Goal: Information Seeking & Learning: Learn about a topic

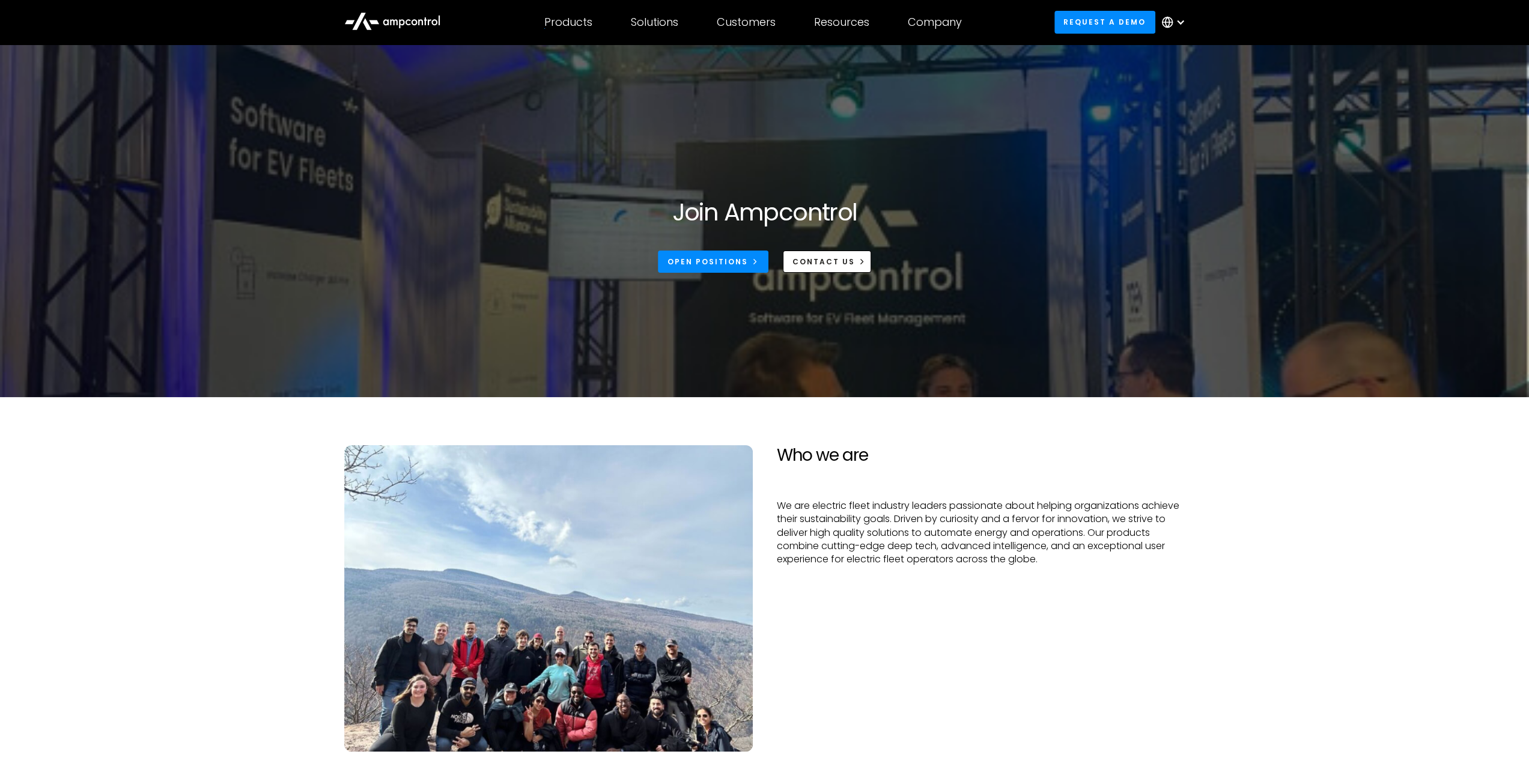
click at [1007, 429] on section "Who we are We are electric fleet industry leaders passionate about helping orga…" at bounding box center [764, 597] width 1529 height 402
drag, startPoint x: 945, startPoint y: 485, endPoint x: 783, endPoint y: 463, distance: 163.5
click at [783, 463] on div "Who we are We are electric fleet industry leaders passionate about helping orga…" at bounding box center [981, 597] width 432 height 306
click at [784, 462] on h2 "Who we are" at bounding box center [981, 455] width 409 height 21
drag, startPoint x: 788, startPoint y: 462, endPoint x: 886, endPoint y: 463, distance: 98.0
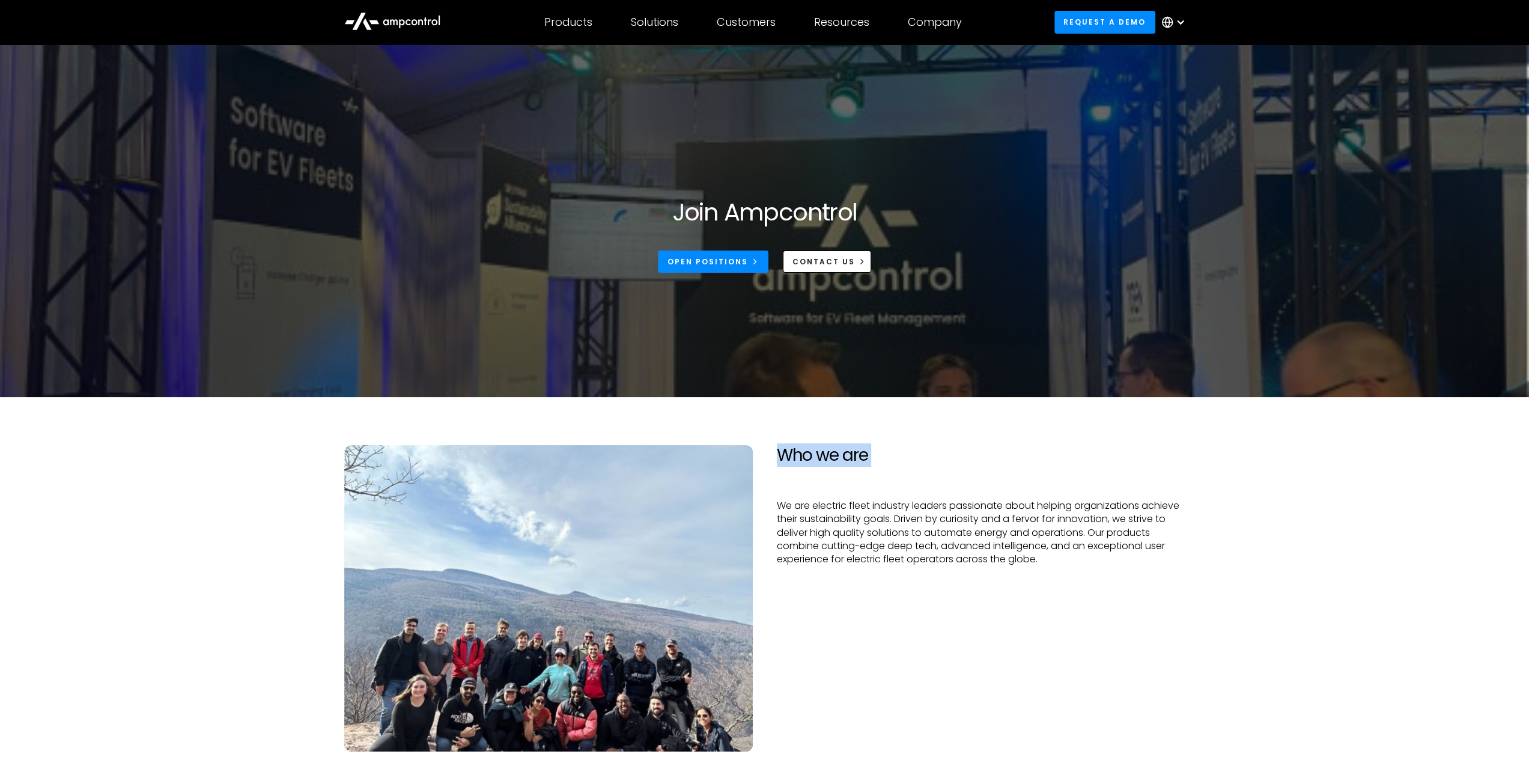
click at [886, 463] on h2 "Who we are" at bounding box center [981, 455] width 409 height 21
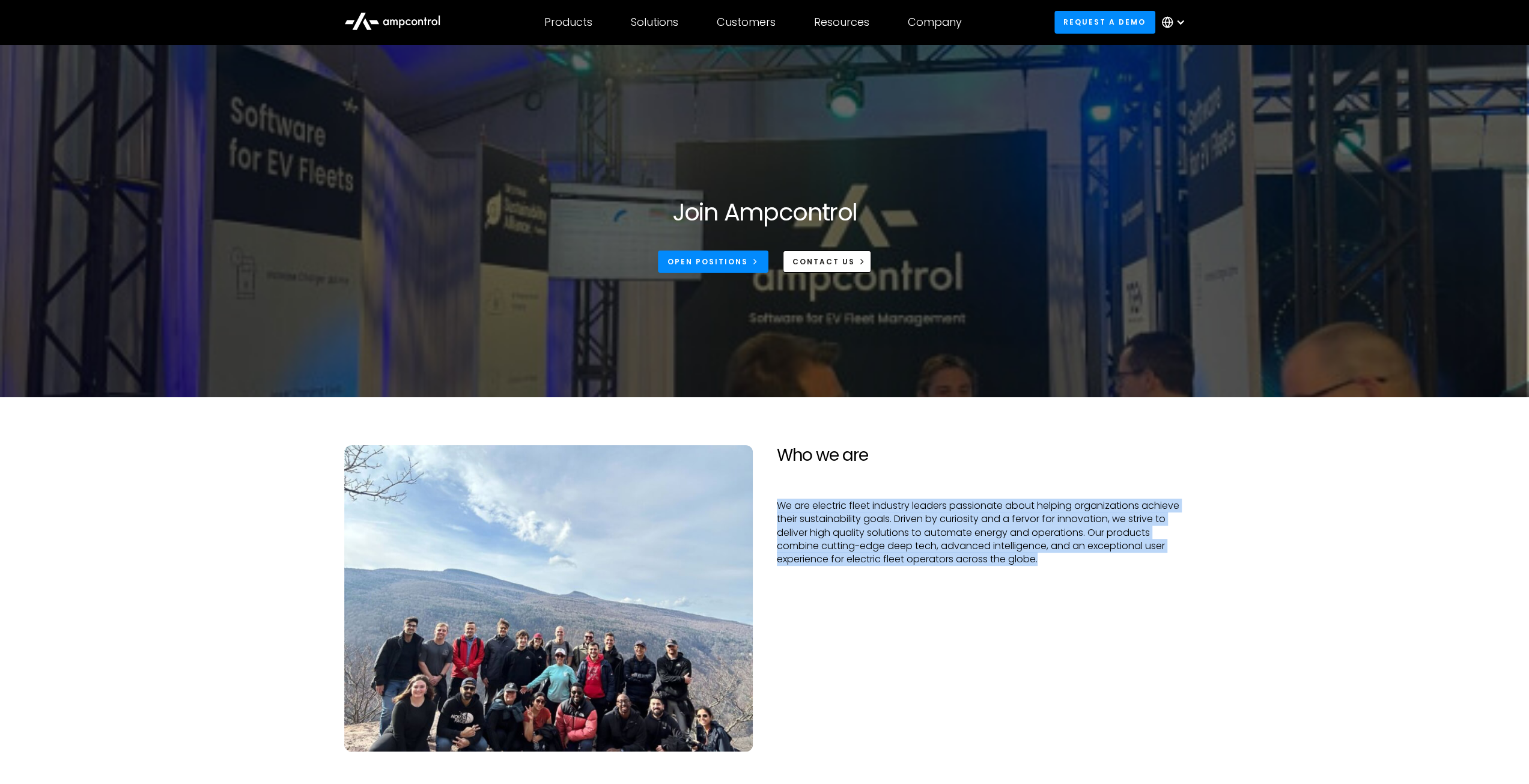
drag, startPoint x: 774, startPoint y: 504, endPoint x: 1086, endPoint y: 573, distance: 319.5
click at [1086, 573] on div "Who we are We are electric fleet industry leaders passionate about helping orga…" at bounding box center [981, 597] width 432 height 306
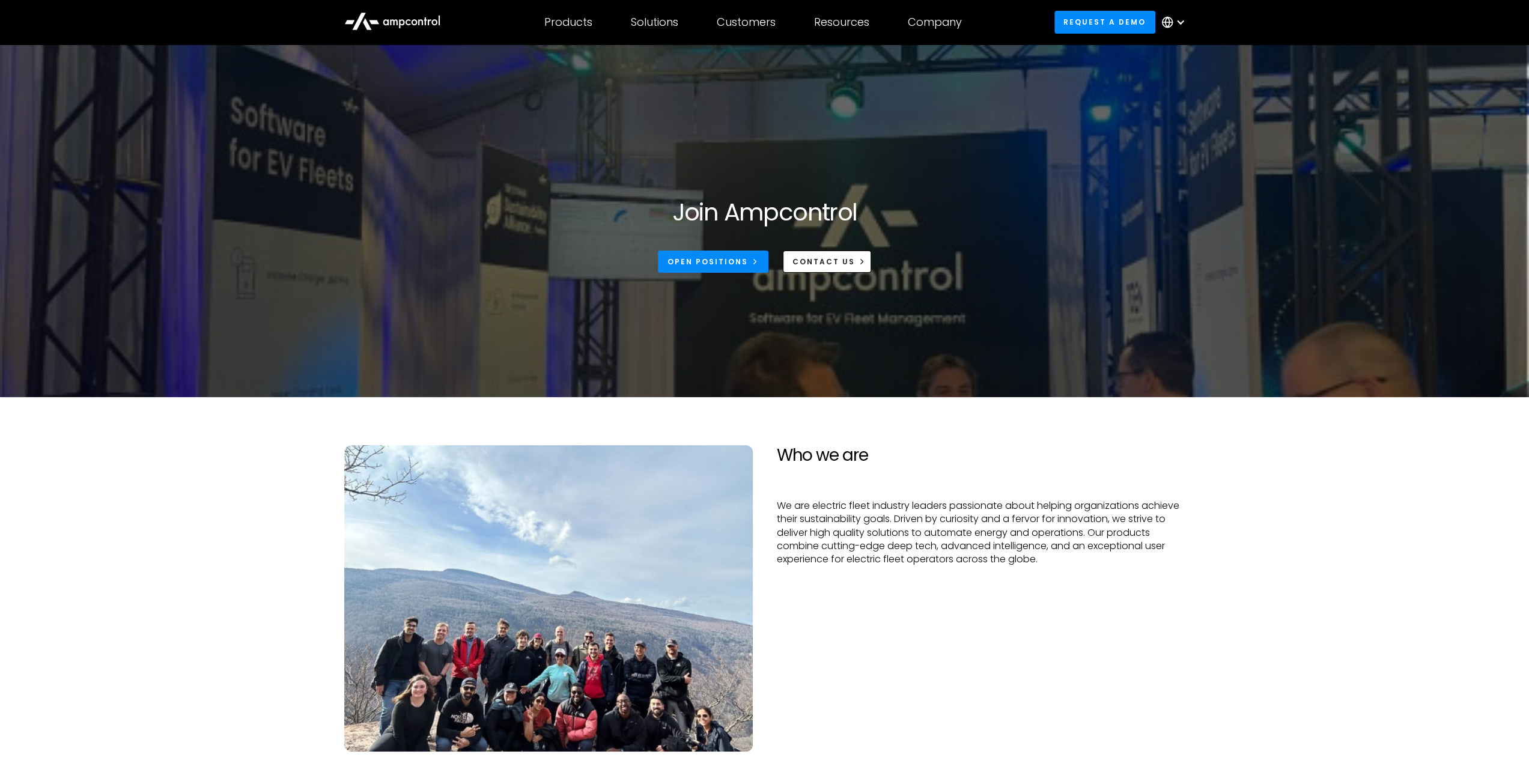
click at [1102, 558] on p "We are electric fleet industry leaders passionate about helping organizations a…" at bounding box center [981, 533] width 409 height 67
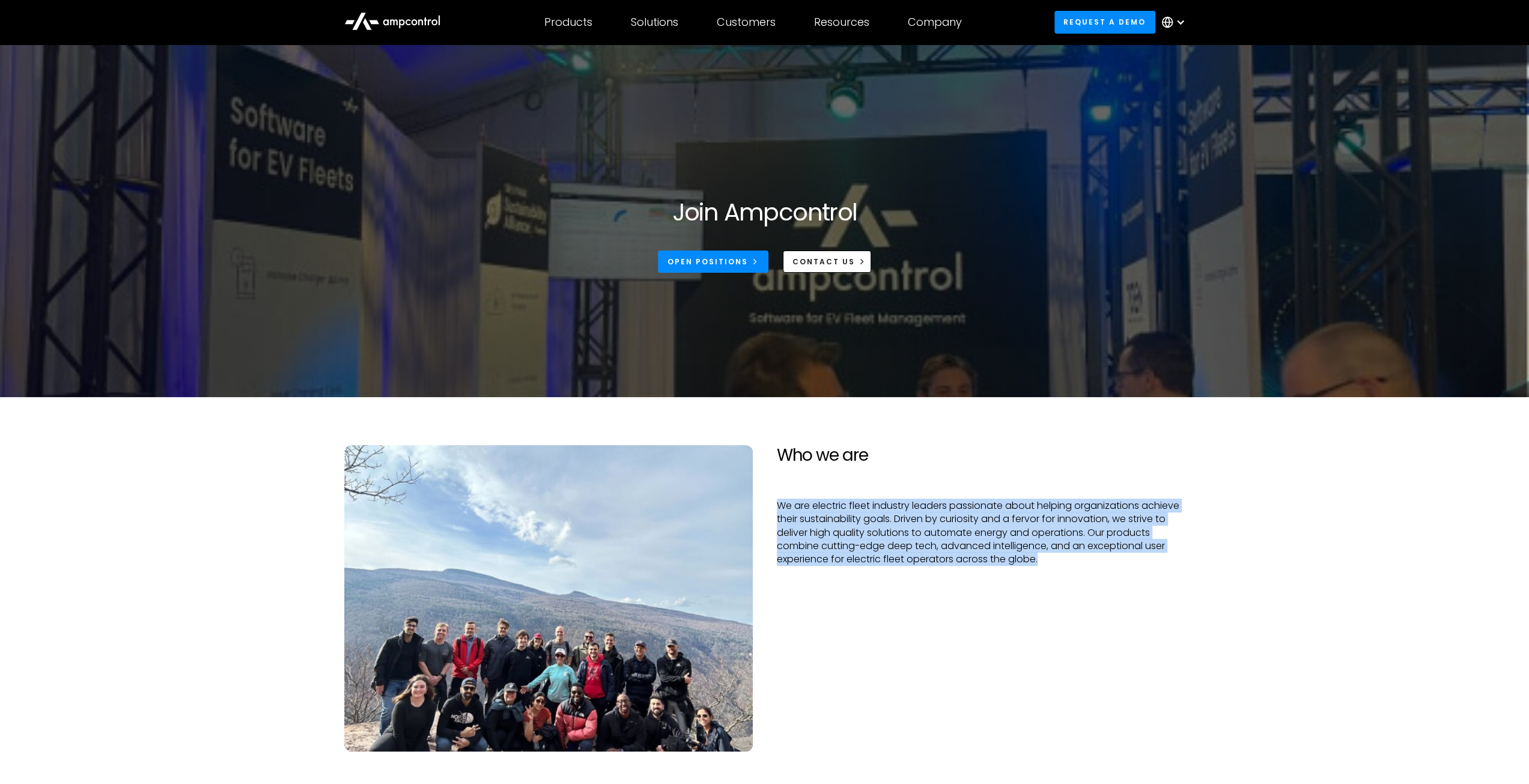
drag, startPoint x: 1098, startPoint y: 561, endPoint x: 777, endPoint y: 506, distance: 325.7
click at [777, 506] on p "We are electric fleet industry leaders passionate about helping organizations a…" at bounding box center [981, 533] width 409 height 67
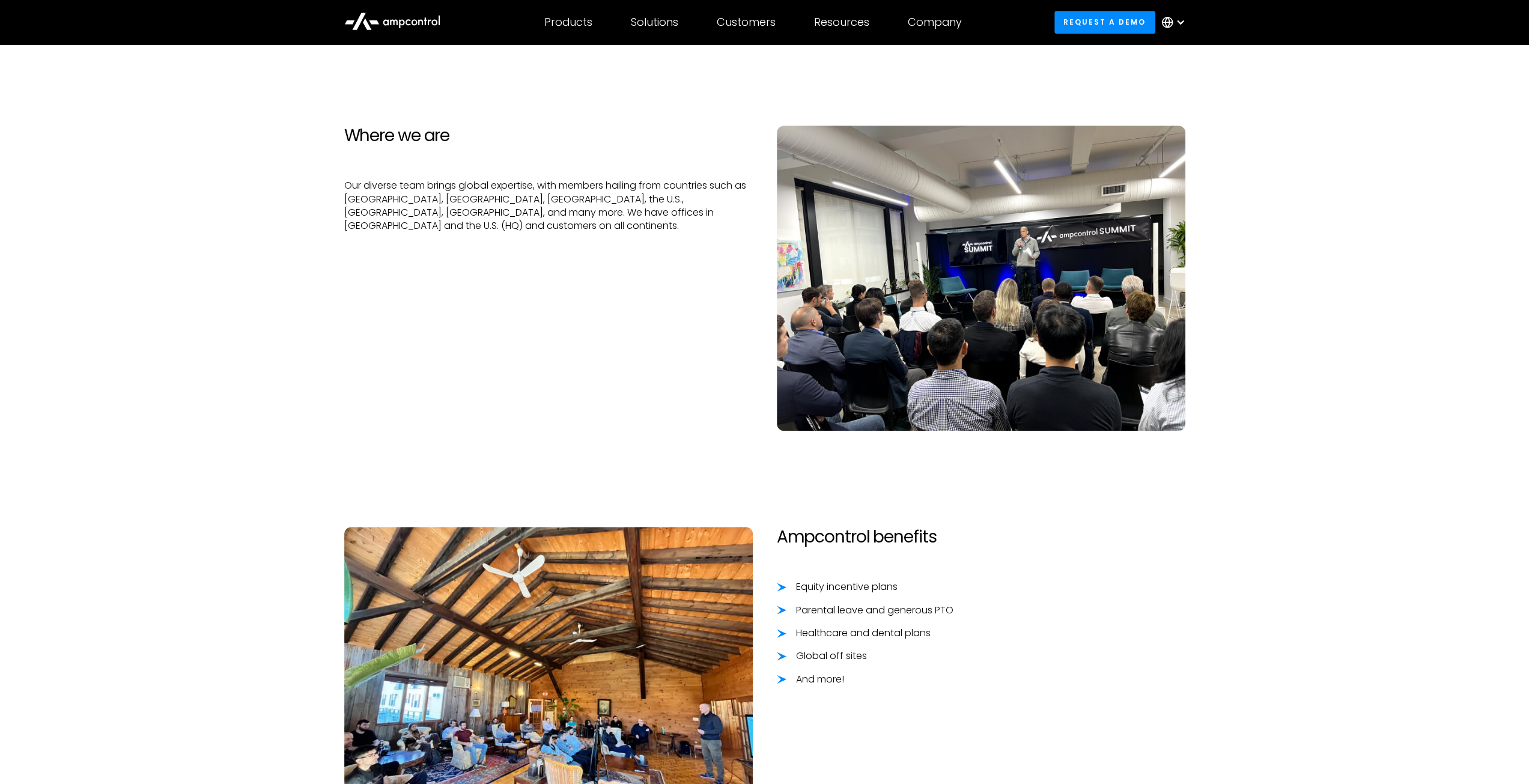
scroll to position [318, 0]
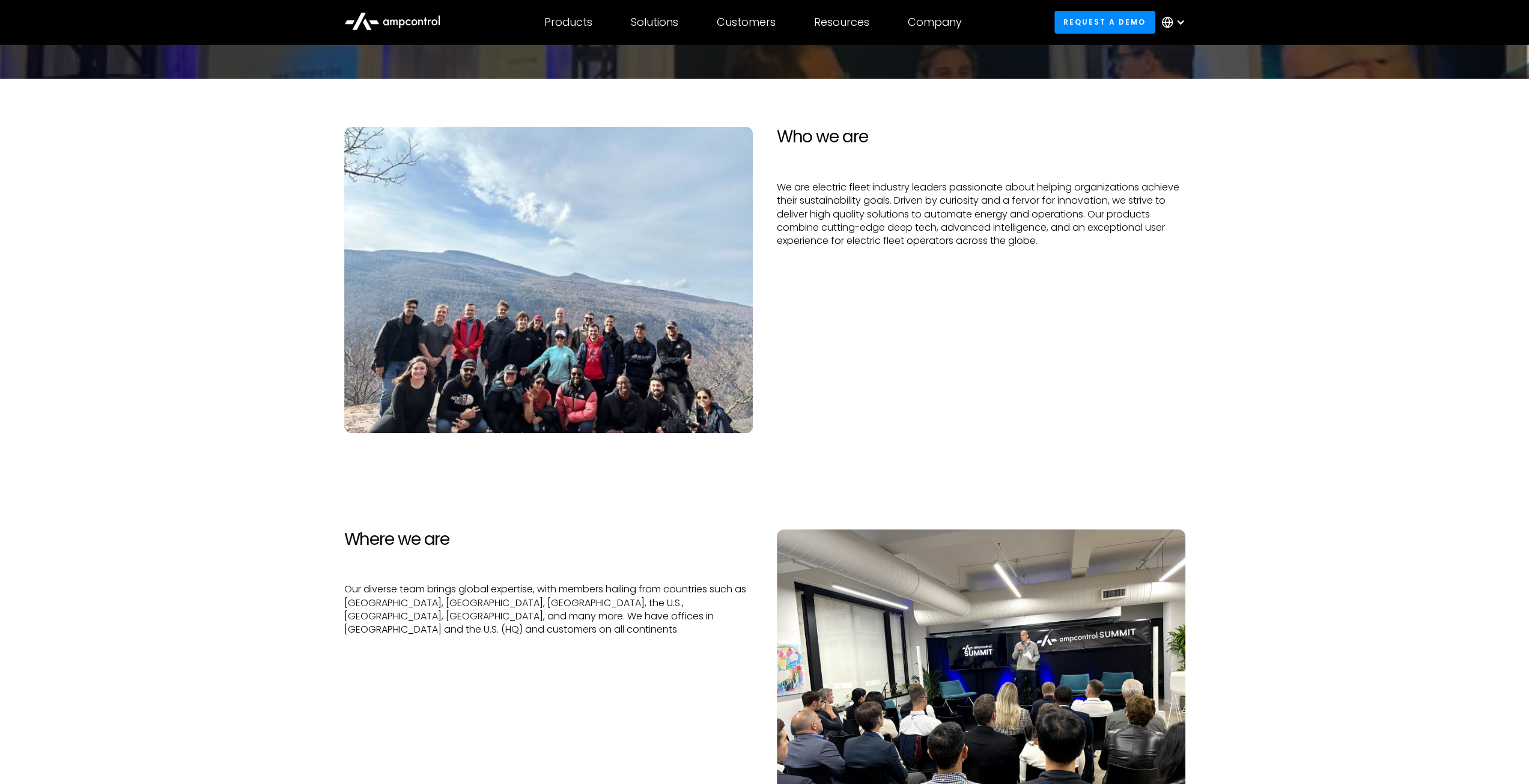
click at [666, 601] on p "Our diverse team brings global expertise, with members hailing from countries s…" at bounding box center [548, 609] width 409 height 54
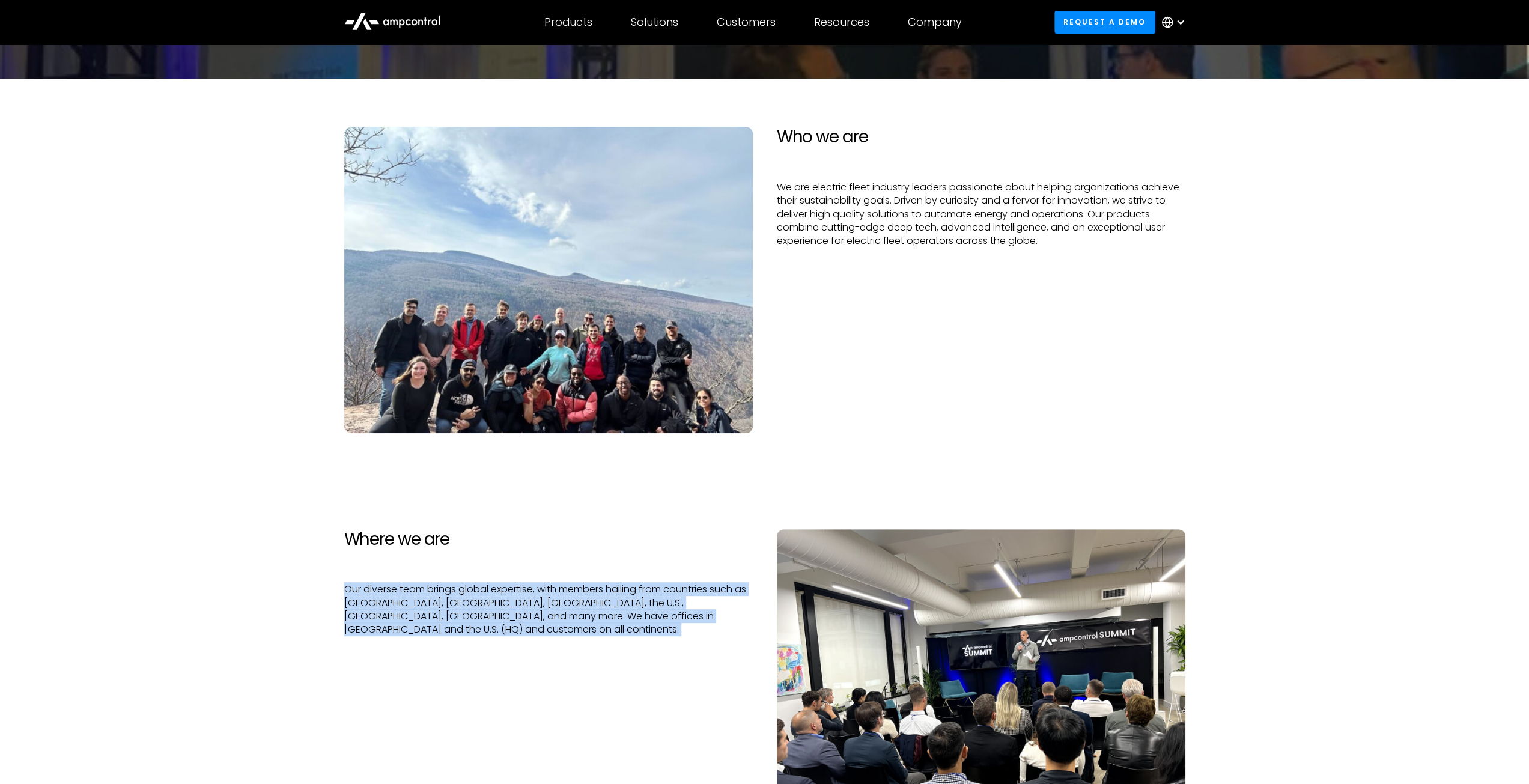
click at [666, 601] on p "Our diverse team brings global expertise, with members hailing from countries s…" at bounding box center [548, 609] width 409 height 54
click at [572, 611] on p "Our diverse team brings global expertise, with members hailing from countries s…" at bounding box center [548, 609] width 409 height 54
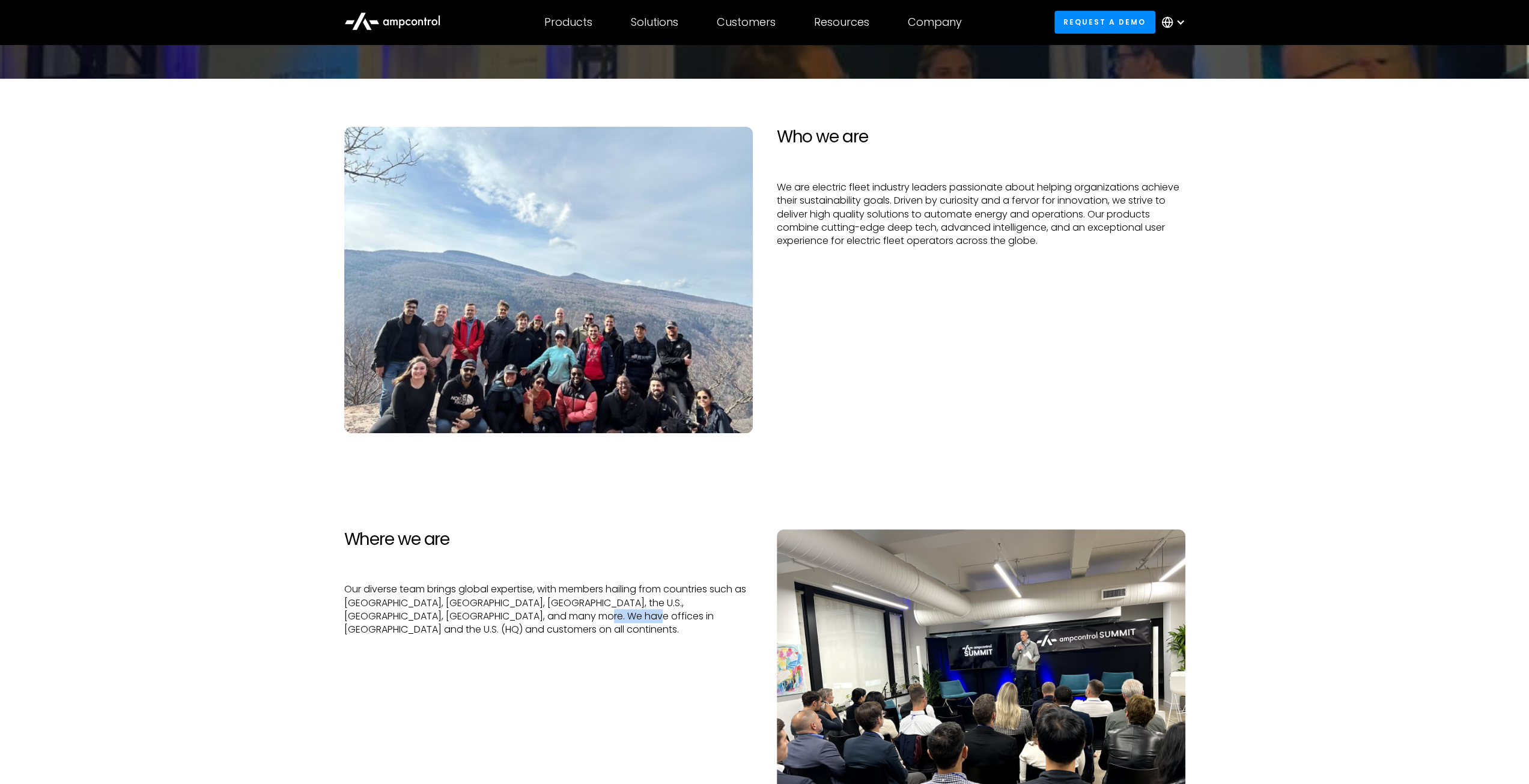
click at [572, 611] on p "Our diverse team brings global expertise, with members hailing from countries s…" at bounding box center [548, 609] width 409 height 54
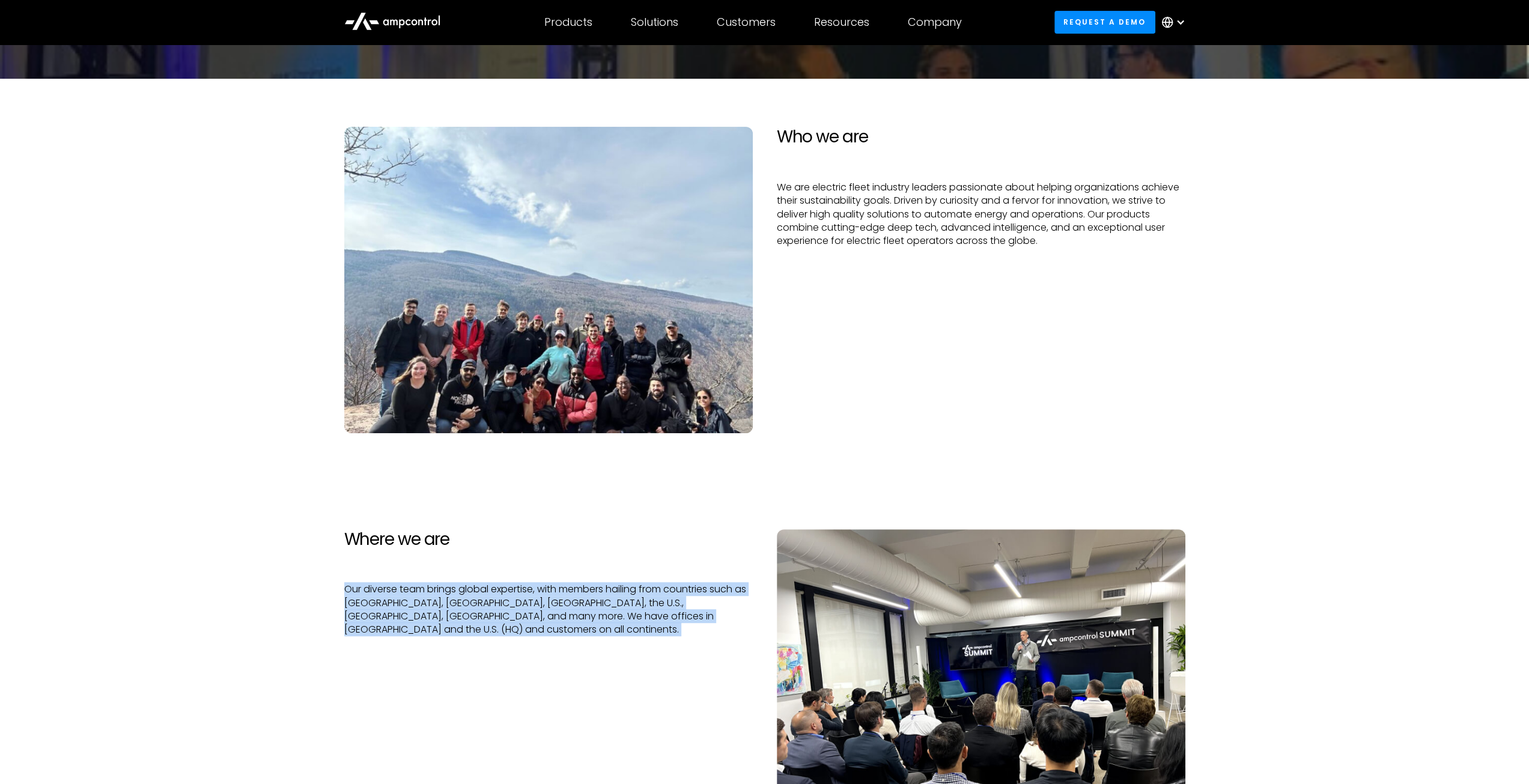
click at [572, 611] on p "Our diverse team brings global expertise, with members hailing from countries s…" at bounding box center [548, 609] width 409 height 54
click at [534, 602] on p "Our diverse team brings global expertise, with members hailing from countries s…" at bounding box center [548, 609] width 409 height 54
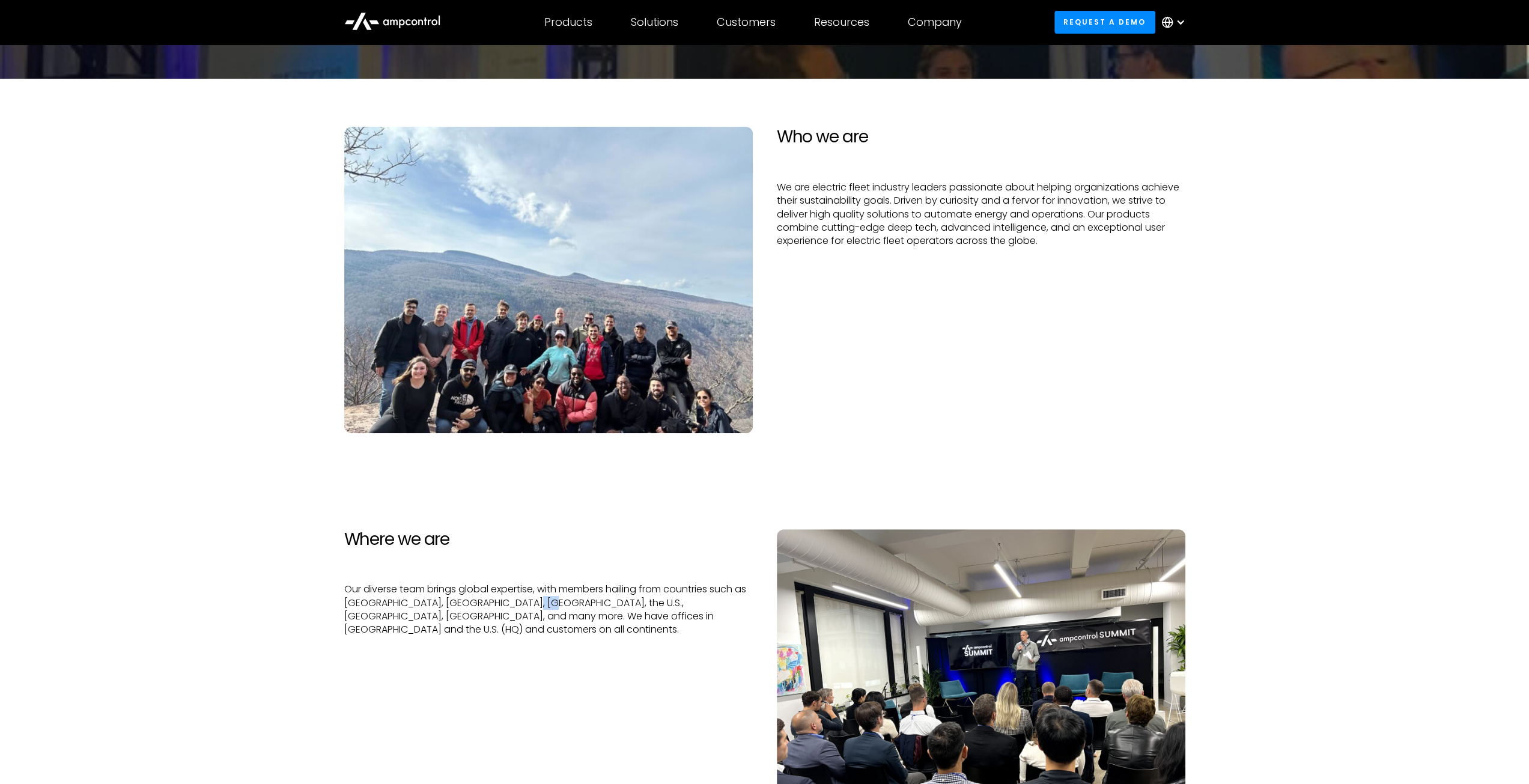
click at [535, 602] on p "Our diverse team brings global expertise, with members hailing from countries s…" at bounding box center [548, 609] width 409 height 54
